Goal: Use online tool/utility: Utilize a website feature to perform a specific function

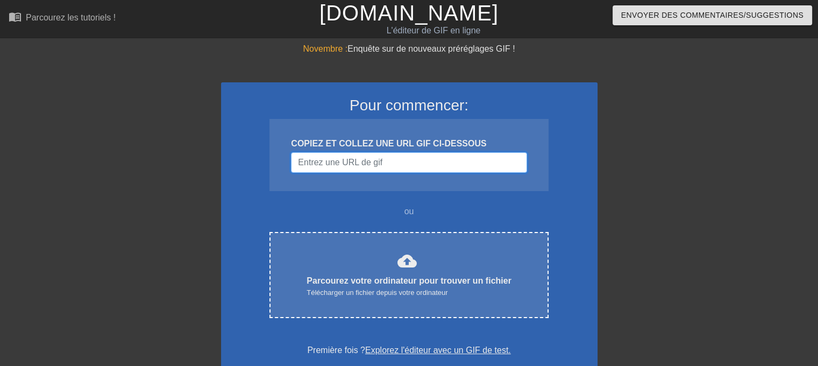
click at [381, 162] on input "Nom d'utilisateur" at bounding box center [409, 162] width 236 height 20
paste input "[URL][DOMAIN_NAME][DOMAIN_NAME]"
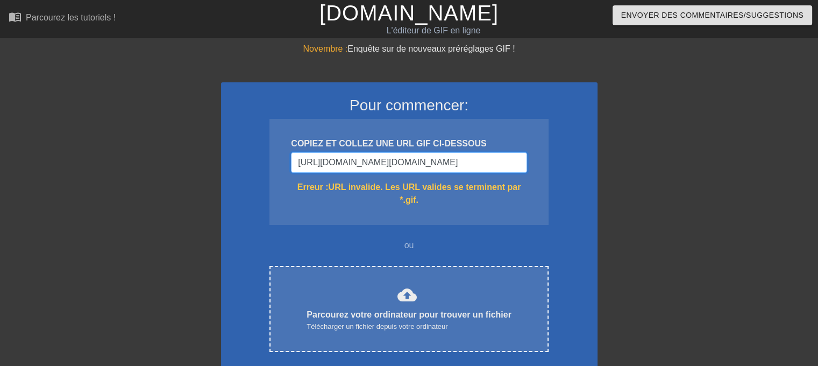
type input "[URL][DOMAIN_NAME][DOMAIN_NAME]"
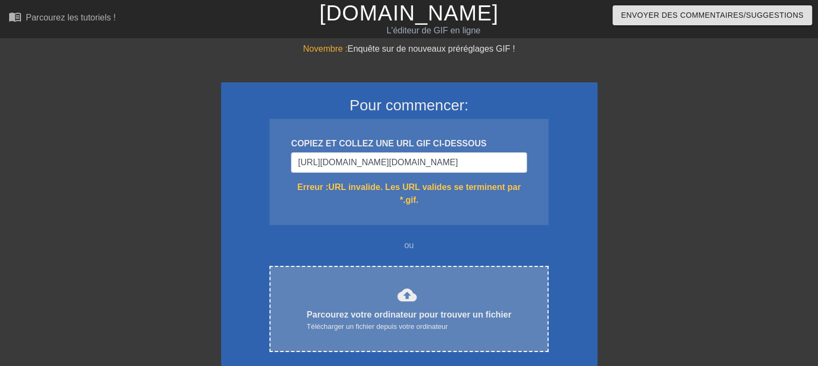
click at [377, 299] on div "cloud_upload Parcourez votre ordinateur pour trouver un fichier Télécharger un …" at bounding box center [408, 308] width 233 height 47
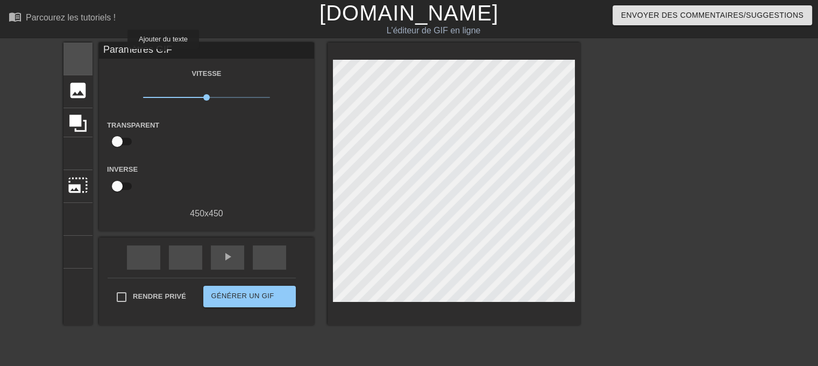
click at [163, 56] on font "titre" at bounding box center [119, 57] width 102 height 20
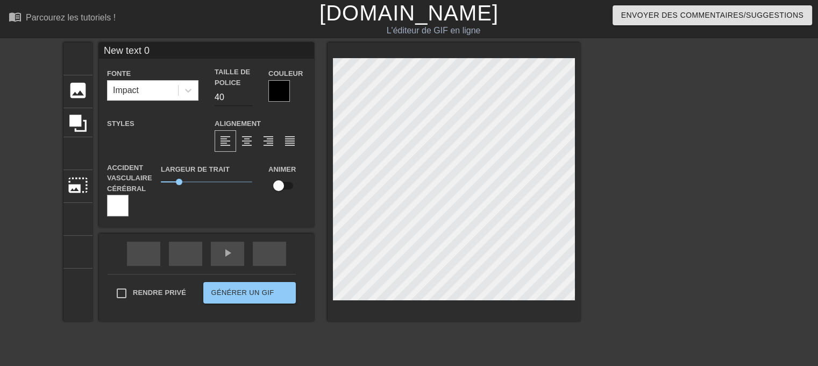
click at [252, 92] on input "40" at bounding box center [234, 97] width 38 height 17
type input "4"
type input "30"
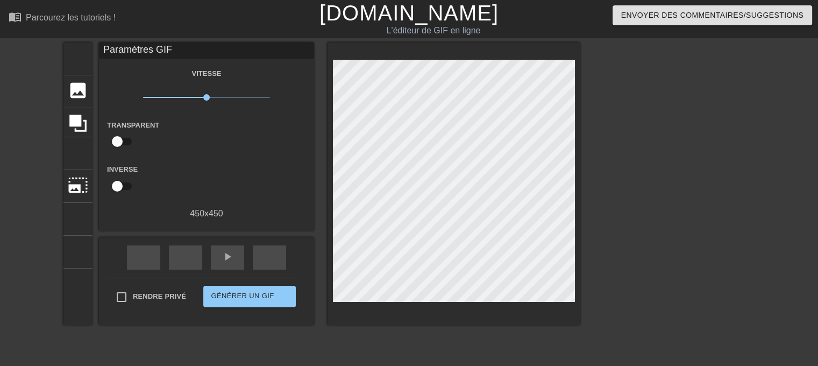
scroll to position [1, 3]
type textarea "N"
type textarea "[PERSON_NAME], Miss you !"
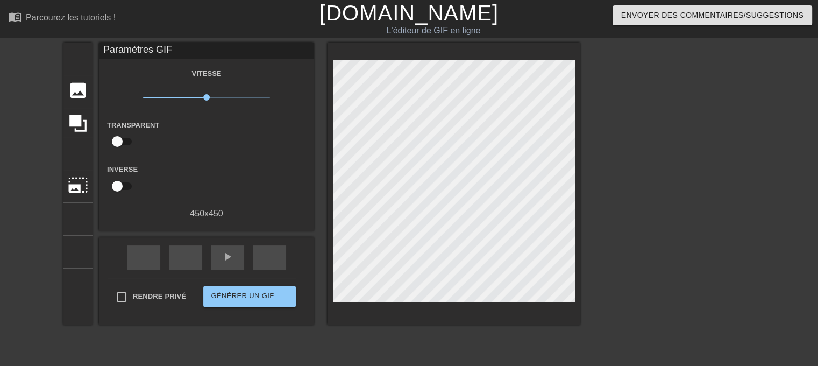
click at [764, 195] on div "titre ajouter_cercle image ajouter_cercle recadrer photo_size_select_large aide…" at bounding box center [409, 203] width 818 height 323
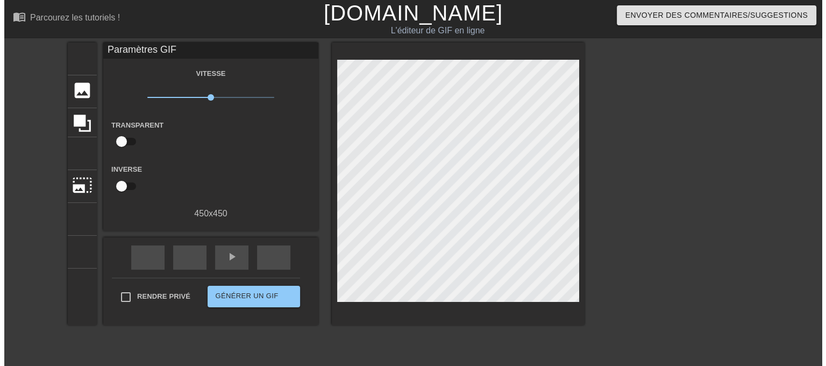
scroll to position [1, 4]
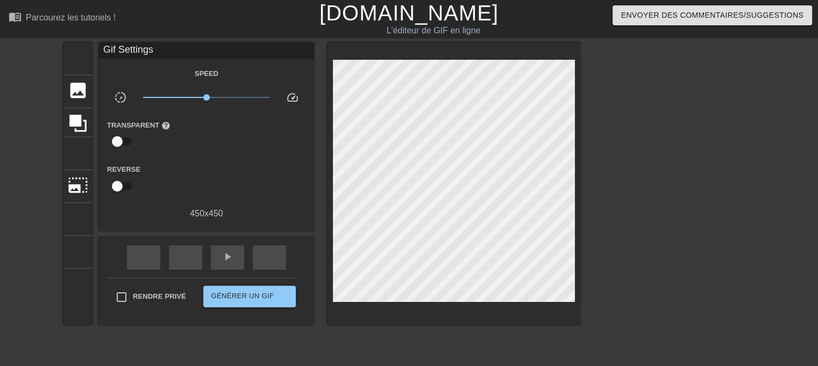
click at [713, 104] on div "titre ajouter_cercle image ajouter_cercle recadrer photo_size_select_large aide…" at bounding box center [409, 203] width 818 height 323
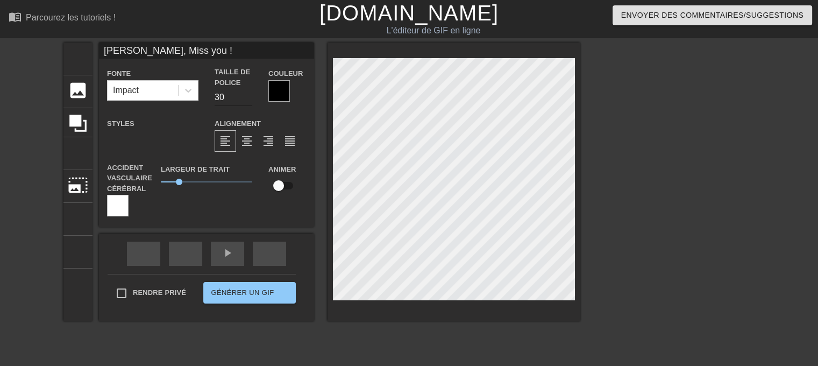
click at [252, 95] on input "30" at bounding box center [234, 97] width 38 height 17
type input "40"
click at [729, 92] on div "titre ajouter_cercle image ajouter_cercle recadrer photo_size_select_large aide…" at bounding box center [409, 203] width 818 height 323
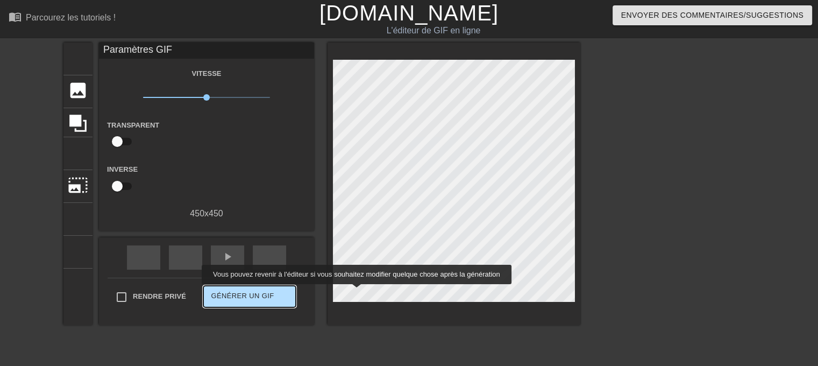
click at [274, 291] on font "Générer un GIF" at bounding box center [242, 295] width 63 height 8
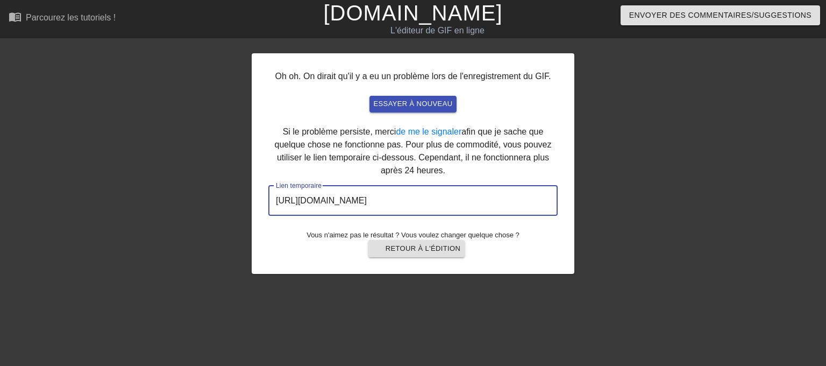
drag, startPoint x: 502, startPoint y: 205, endPoint x: 258, endPoint y: 211, distance: 243.7
click at [258, 211] on div "Oh oh. On dirait qu'il y a eu un problème lors de l'enregistrement du GIF. essa…" at bounding box center [413, 163] width 323 height 221
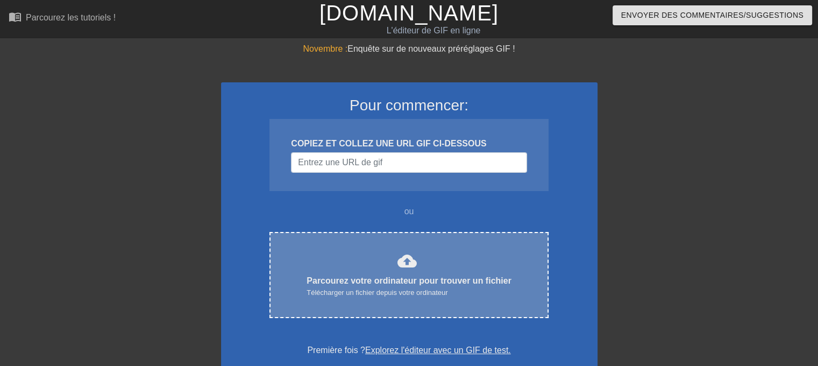
click at [467, 296] on div "Télécharger un fichier depuis votre ordinateur" at bounding box center [409, 292] width 205 height 11
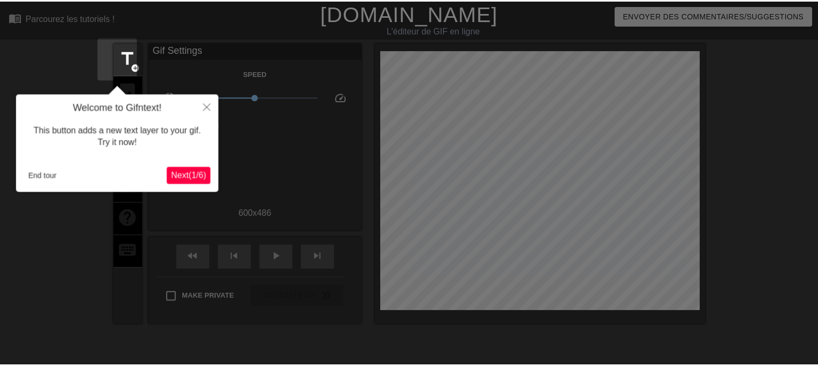
scroll to position [26, 0]
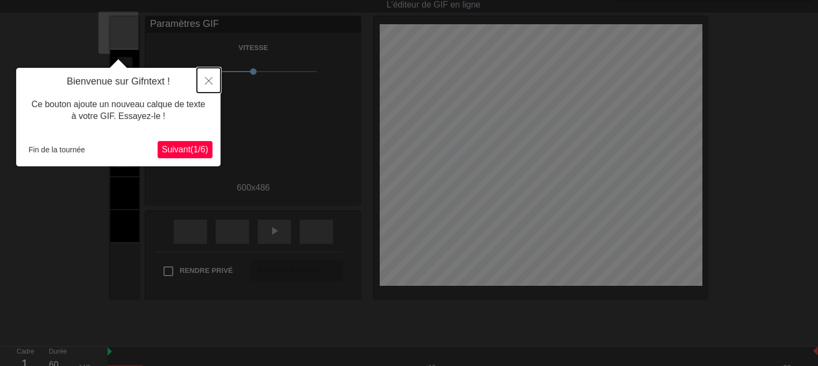
click at [207, 79] on icon "Fermer" at bounding box center [209, 81] width 8 height 8
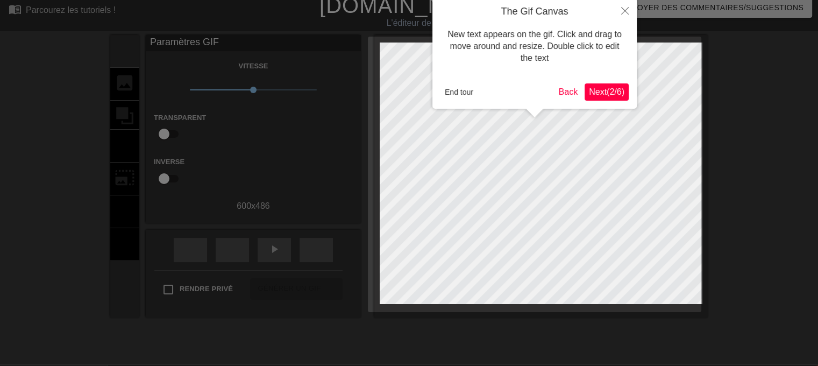
scroll to position [0, 0]
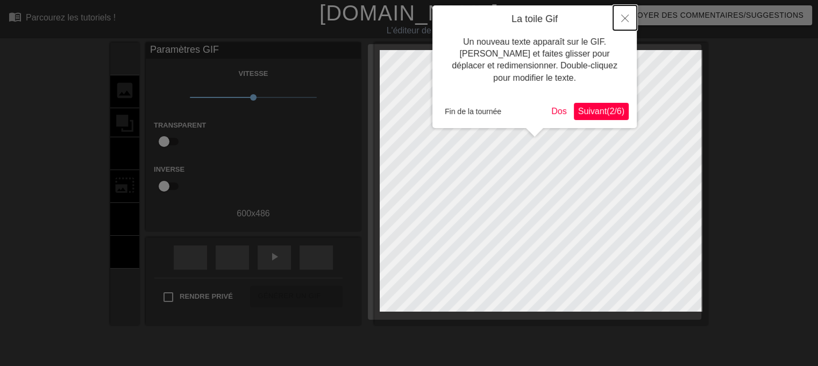
click at [623, 19] on icon "Fermer" at bounding box center [625, 19] width 8 height 8
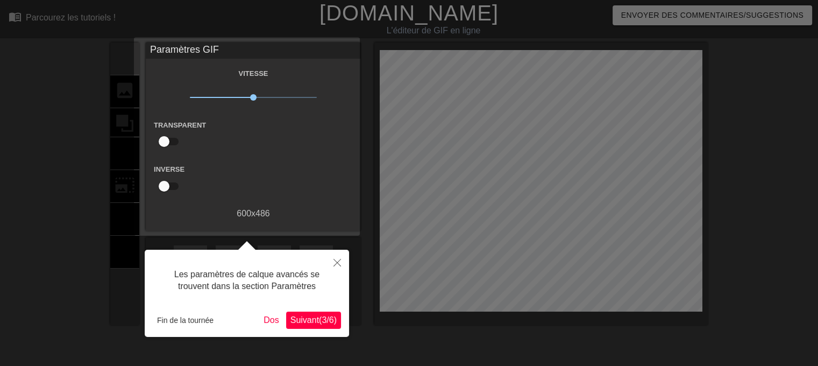
scroll to position [26, 0]
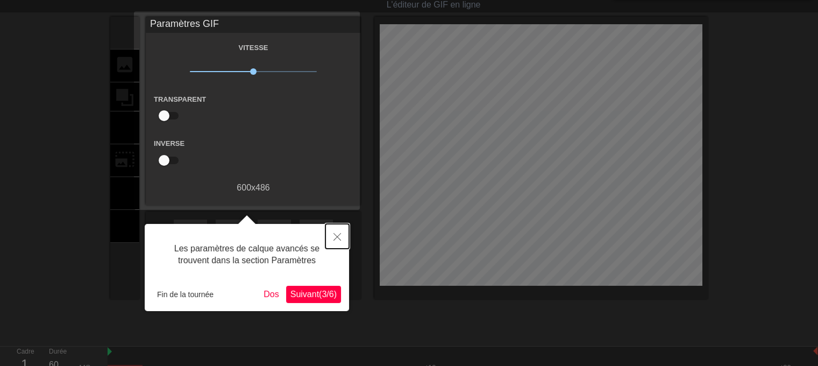
click at [337, 233] on icon "Fermer" at bounding box center [337, 237] width 8 height 8
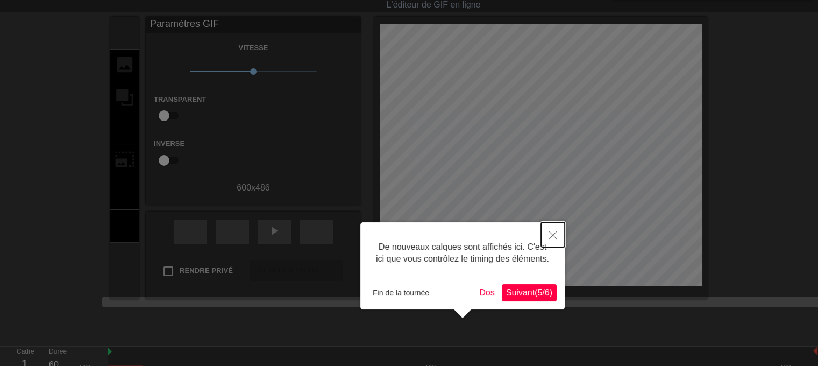
click at [559, 236] on button "Fermer" at bounding box center [553, 234] width 24 height 25
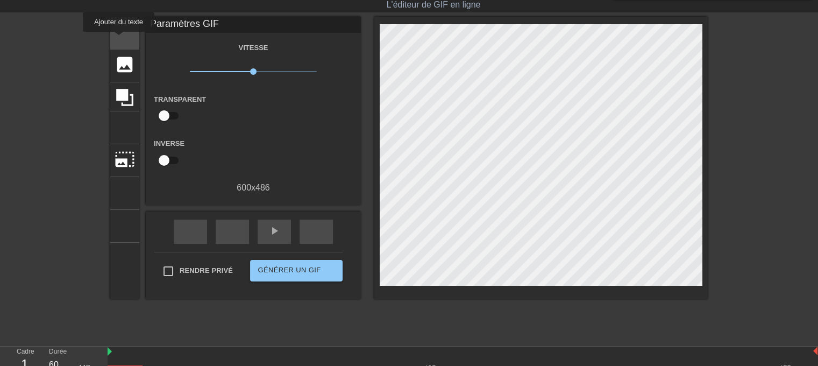
click at [119, 39] on font "titre" at bounding box center [166, 32] width 102 height 20
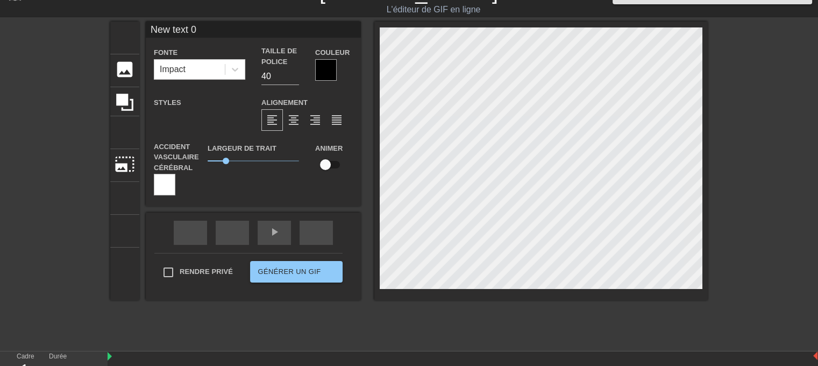
scroll to position [2, 1]
type input "M"
type textarea "M"
type input "Ma"
type textarea "Ma"
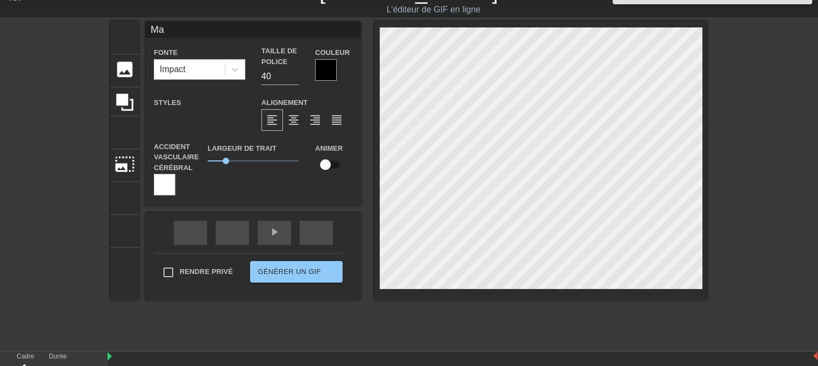
type input "Ma"
type textarea "Ma"
type input "Ma b"
type textarea "Ma b"
type input "Ma bo"
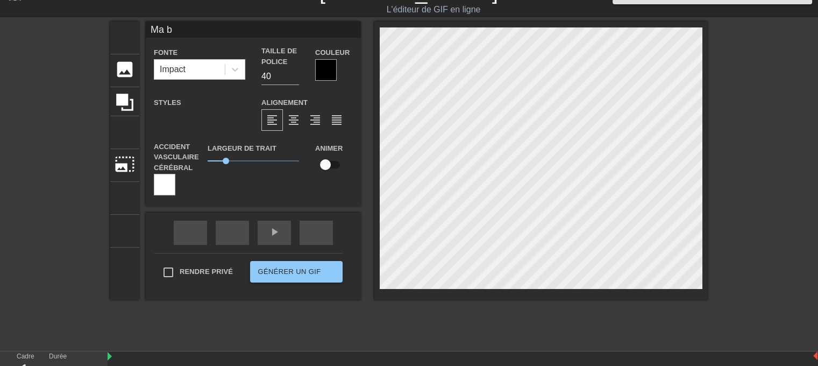
type textarea "Ma bo"
type input "Ma bou"
type textarea "Ma bou"
type input "Ma boub"
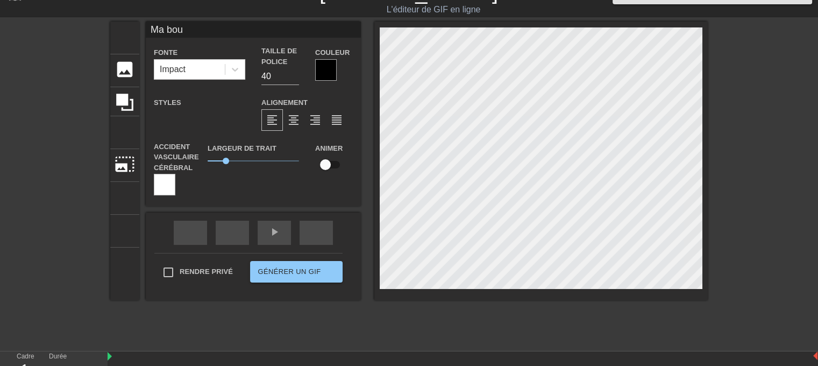
type textarea "Ma boub"
type input "Ma boubo"
type textarea "Ma boubo"
type input "Ma bouboo"
type textarea "Ma bouboo"
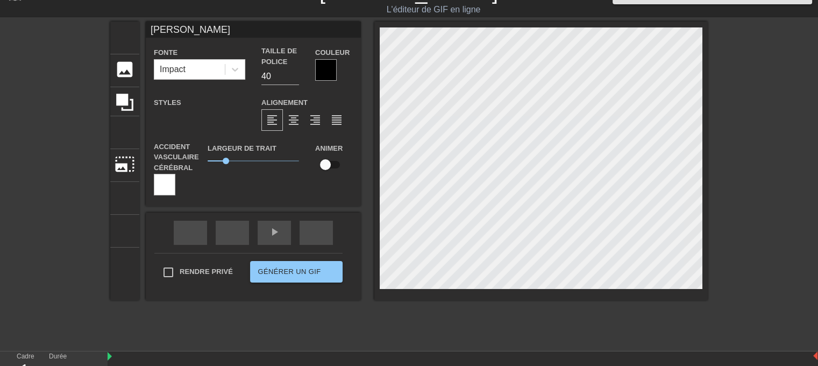
type input "Ma bouboou"
type textarea "Ma bouboou"
type input "Ma bouboouu"
type textarea "Ma bouboouu"
type input "Ma bouboouuu"
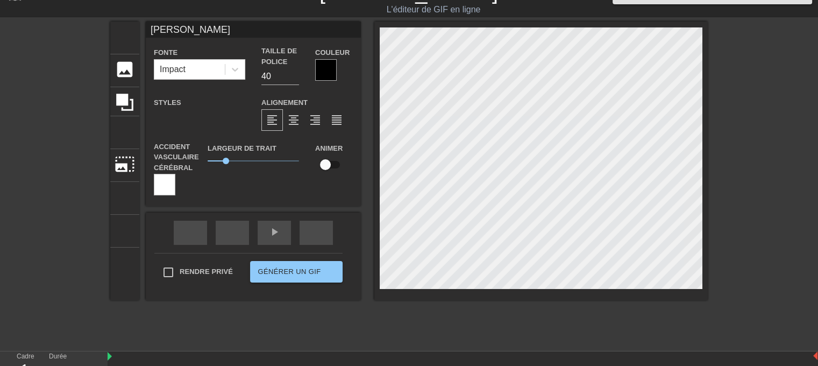
type textarea "Ma bouboouuu"
type input "Ma bouboouuuu"
type textarea "Ma bouboouuuu"
type input "Ma bouboouuuuu"
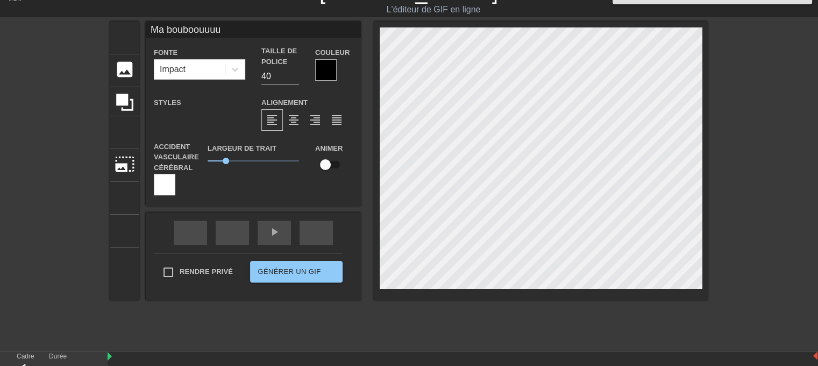
type textarea "Ma bouboouuuuu"
type input "Ma bouboouuuuu"
type textarea "Ma bouboouuuuu"
type input "Ma bouboouuuuu !"
type textarea "Ma bouboouuuuu !"
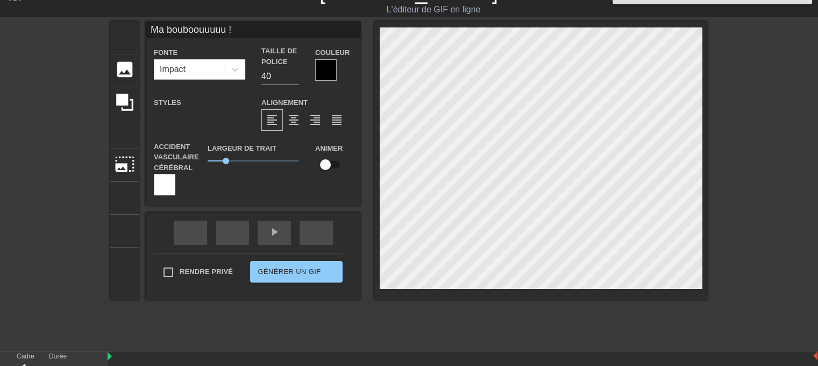
click at [325, 75] on div at bounding box center [326, 70] width 22 height 22
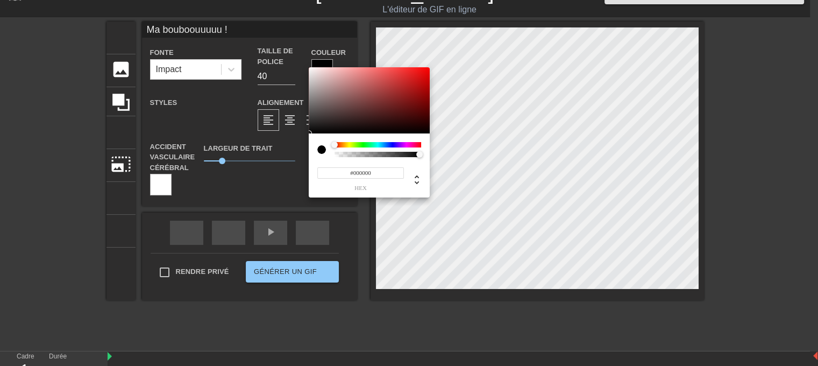
scroll to position [13, 0]
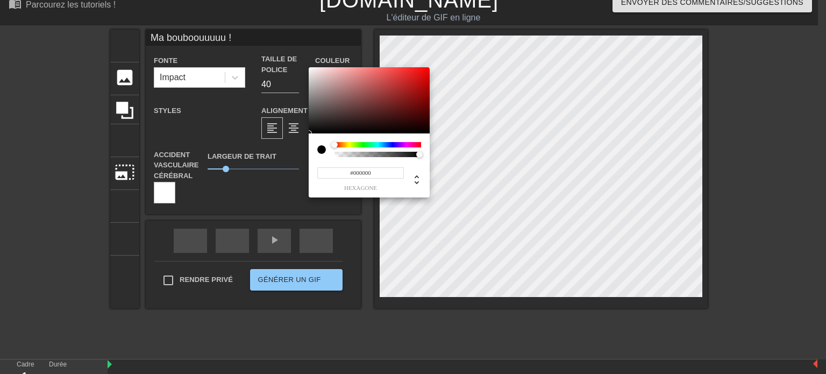
type input "0"
click at [337, 157] on div at bounding box center [377, 154] width 83 height 5
drag, startPoint x: 335, startPoint y: 155, endPoint x: 322, endPoint y: 155, distance: 12.9
click at [322, 155] on div at bounding box center [369, 149] width 104 height 15
type input "1"
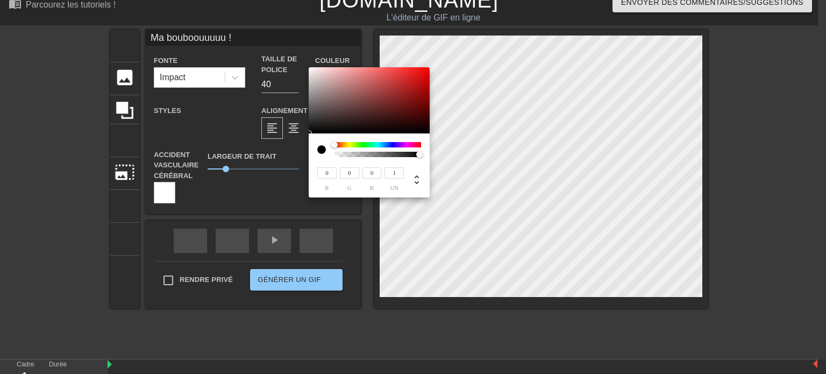
click at [428, 166] on div "0 r 0 g 0 b 1 un" at bounding box center [369, 165] width 121 height 64
click at [420, 153] on div at bounding box center [419, 154] width 6 height 6
type input "242"
type input "27"
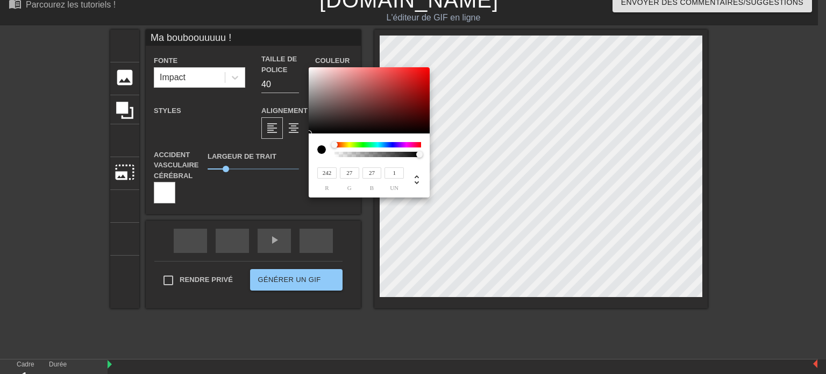
click at [310, 70] on div at bounding box center [369, 100] width 121 height 67
type input "244"
type input "236"
click at [312, 70] on div at bounding box center [369, 100] width 121 height 67
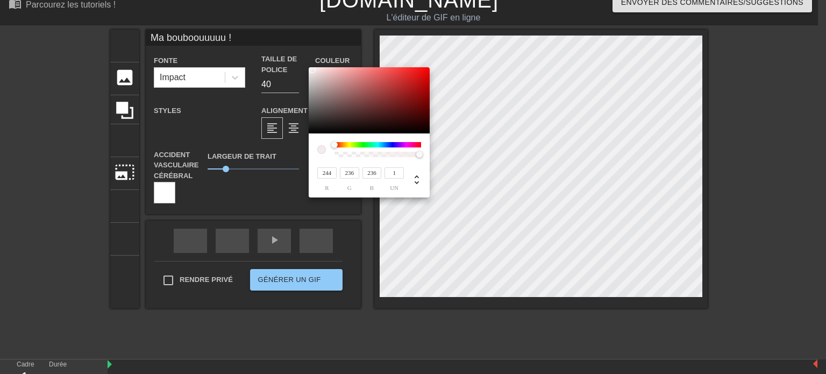
type input "246"
type input "240"
type input "241"
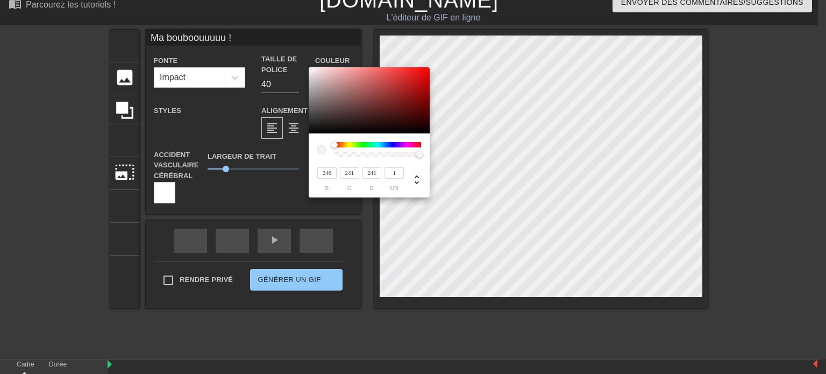
type input "27"
type input "250"
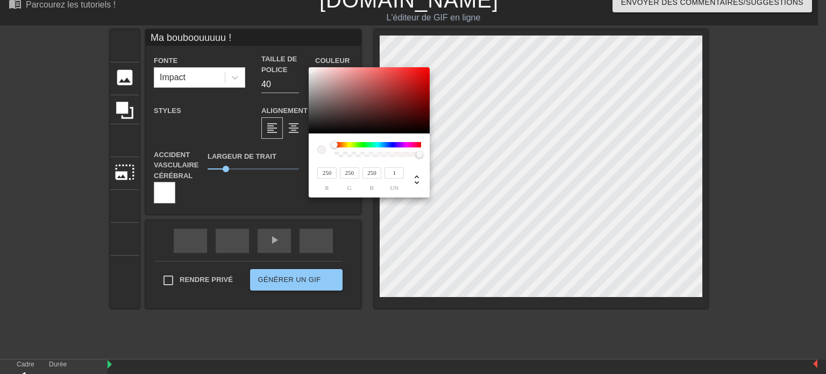
type input "254"
type input "255"
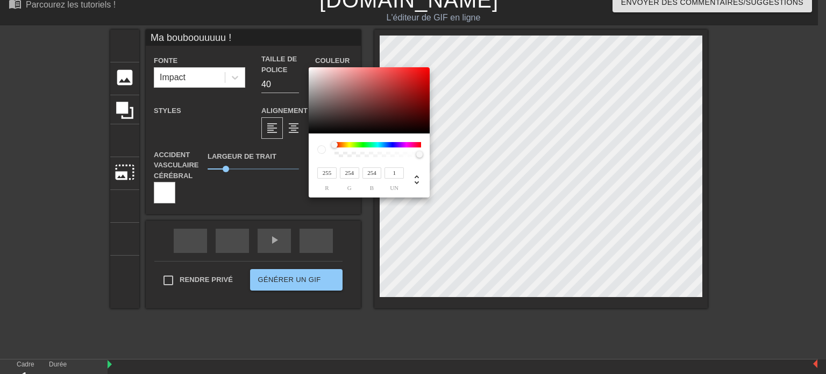
type input "255"
drag, startPoint x: 312, startPoint y: 69, endPoint x: 308, endPoint y: 62, distance: 8.7
click at [308, 62] on div "255 r 255 g 255 b 1 un" at bounding box center [413, 187] width 826 height 374
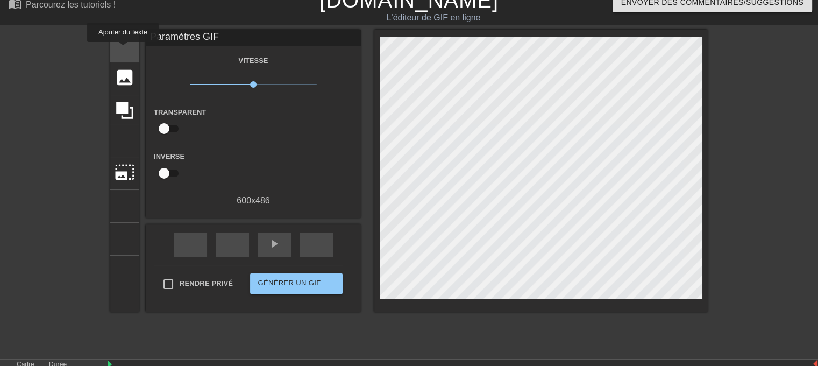
click at [120, 49] on div "titre ajouter_cercle" at bounding box center [124, 46] width 29 height 33
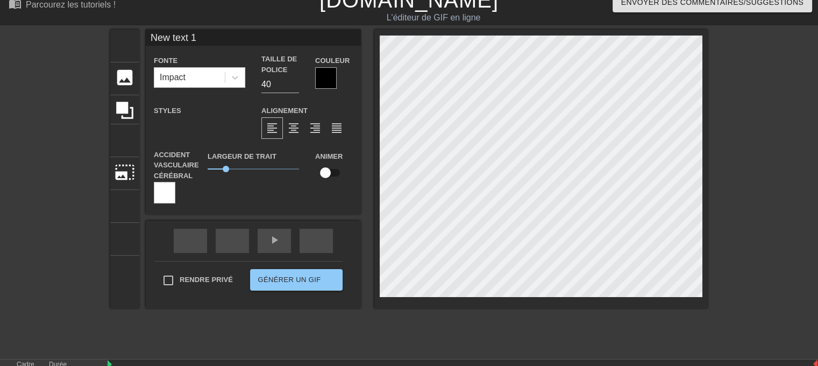
scroll to position [2, 1]
type input "New tex 1"
type textarea "New tex 1"
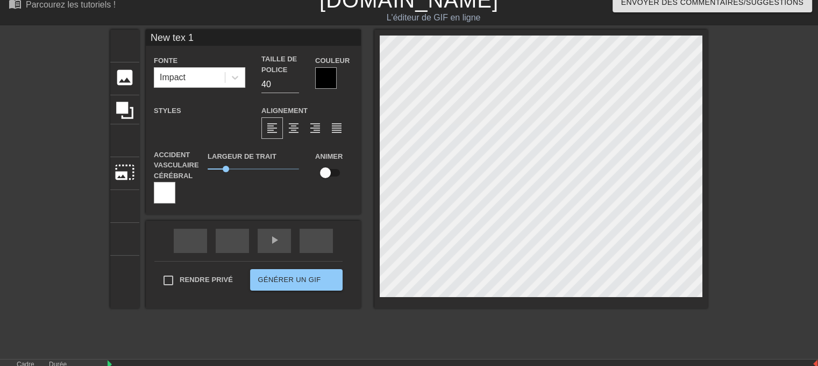
click at [80, 83] on div "titre ajouter_cercle image ajouter_cercle recadrer photo_size_select_large aide…" at bounding box center [409, 191] width 818 height 323
type input "New tex 1"
click at [817, 167] on html "menu_book Parcourez les tutoriels ! Gifttext.com L'éditeur de GIF en ligne Envo…" at bounding box center [409, 213] width 818 height 453
type input "Ma bouboouuuuu !"
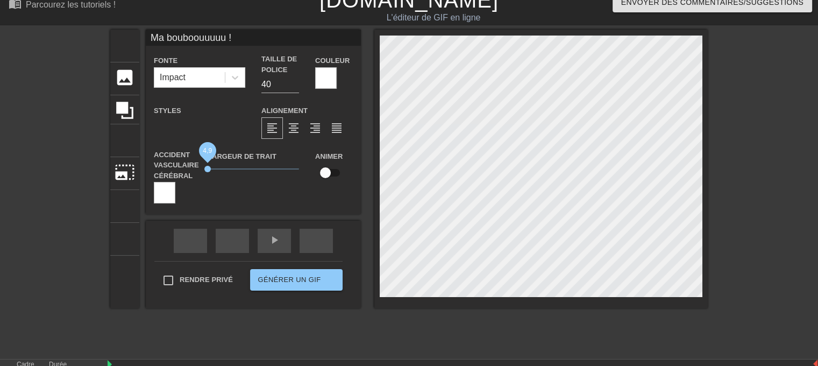
drag, startPoint x: 223, startPoint y: 167, endPoint x: 153, endPoint y: 174, distance: 70.8
click at [153, 174] on div "Accident vasculaire cérébral Largeur de trait 4,9 Animer" at bounding box center [253, 177] width 215 height 54
click at [157, 189] on div at bounding box center [165, 193] width 22 height 22
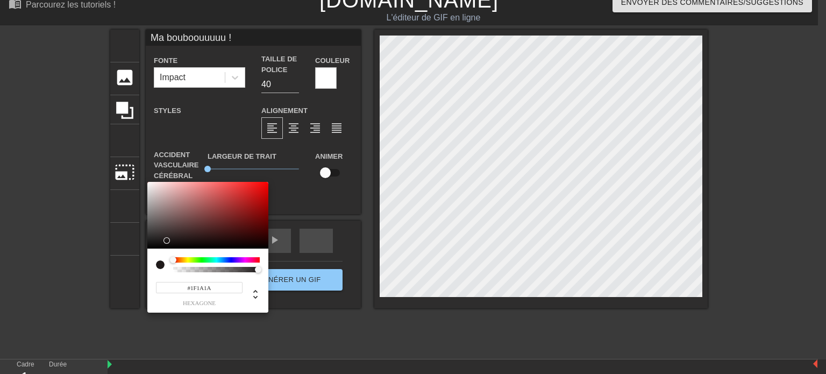
click at [165, 241] on div at bounding box center [207, 215] width 121 height 67
type input "#000000"
drag, startPoint x: 165, startPoint y: 241, endPoint x: 161, endPoint y: 253, distance: 12.9
click at [161, 253] on div "#000000 hexagone" at bounding box center [207, 247] width 121 height 131
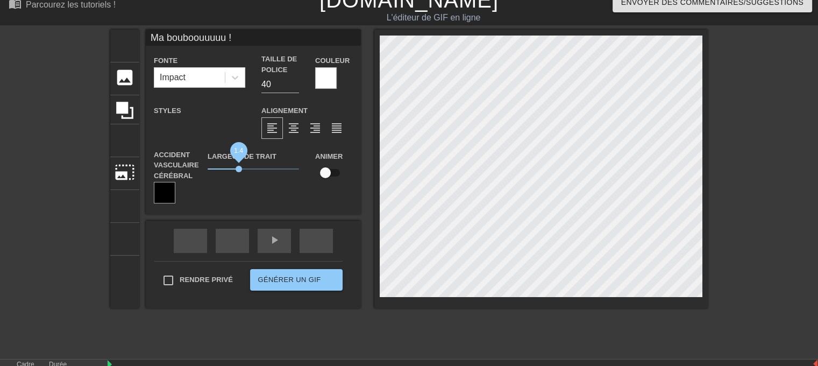
drag, startPoint x: 203, startPoint y: 171, endPoint x: 232, endPoint y: 172, distance: 29.0
click at [236, 172] on span "1.4" at bounding box center [239, 169] width 6 height 6
drag, startPoint x: 274, startPoint y: 88, endPoint x: 261, endPoint y: 88, distance: 12.9
click at [261, 88] on input "40" at bounding box center [280, 84] width 38 height 17
drag, startPoint x: 265, startPoint y: 83, endPoint x: 250, endPoint y: 85, distance: 15.7
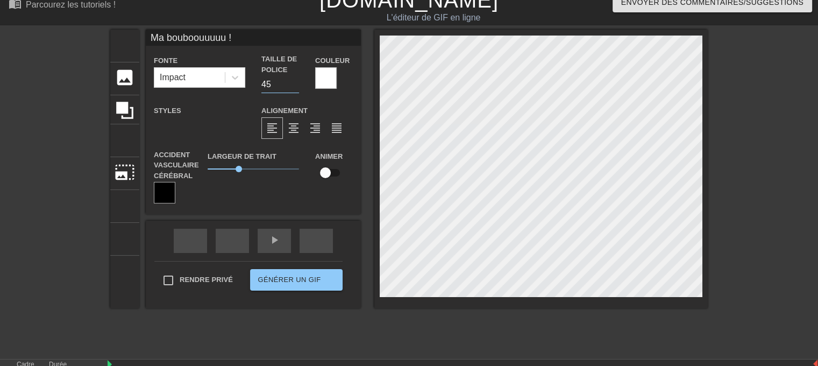
click at [253, 85] on div "Taille de police 45" at bounding box center [280, 73] width 54 height 39
drag, startPoint x: 262, startPoint y: 88, endPoint x: 243, endPoint y: 87, distance: 18.8
click at [243, 87] on div "Fonte Impact Taille de police 50 Couleur" at bounding box center [253, 73] width 215 height 39
type input "60"
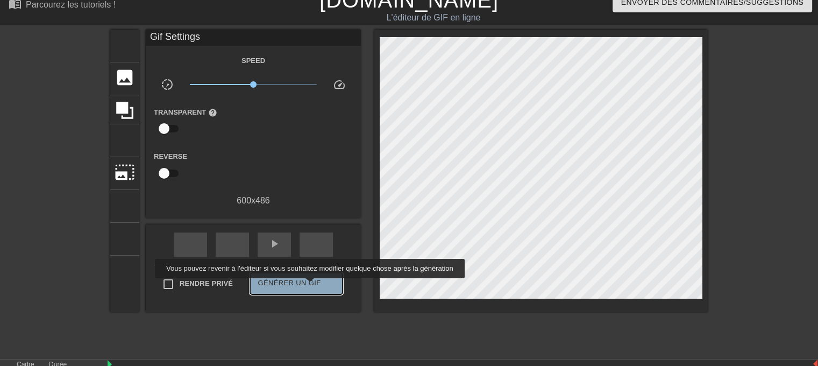
click at [309, 286] on button "Générer un GIF double_flèche" at bounding box center [296, 284] width 93 height 22
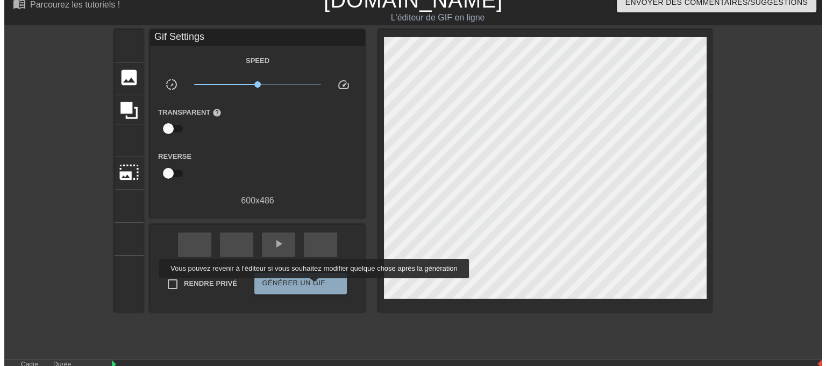
scroll to position [0, 0]
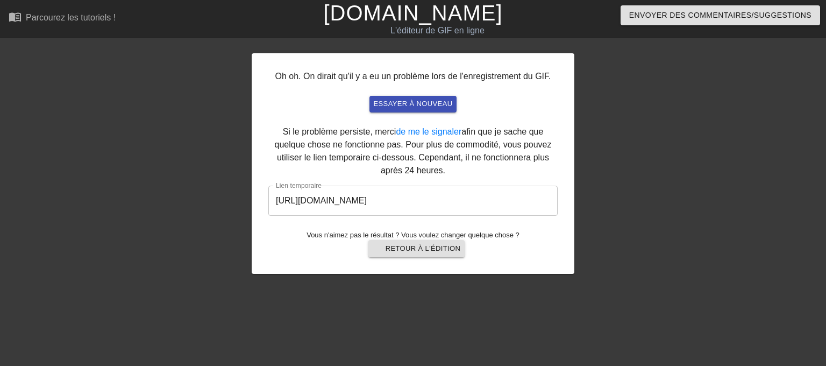
click at [458, 197] on input "https://www.gifntext.com/temp_generations/qypisXLC.gif" at bounding box center [412, 201] width 289 height 30
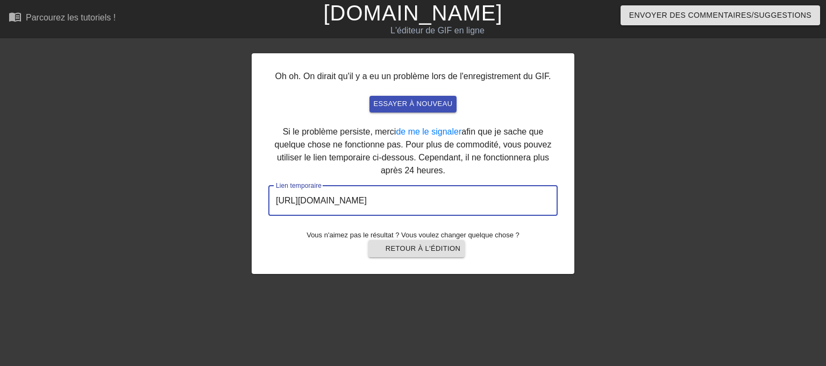
drag, startPoint x: 488, startPoint y: 197, endPoint x: 254, endPoint y: 194, distance: 234.5
click at [254, 194] on div "Oh oh. On dirait qu'il y a eu un problème lors de l'enregistrement du GIF. essa…" at bounding box center [413, 163] width 323 height 221
